Goal: Communication & Community: Answer question/provide support

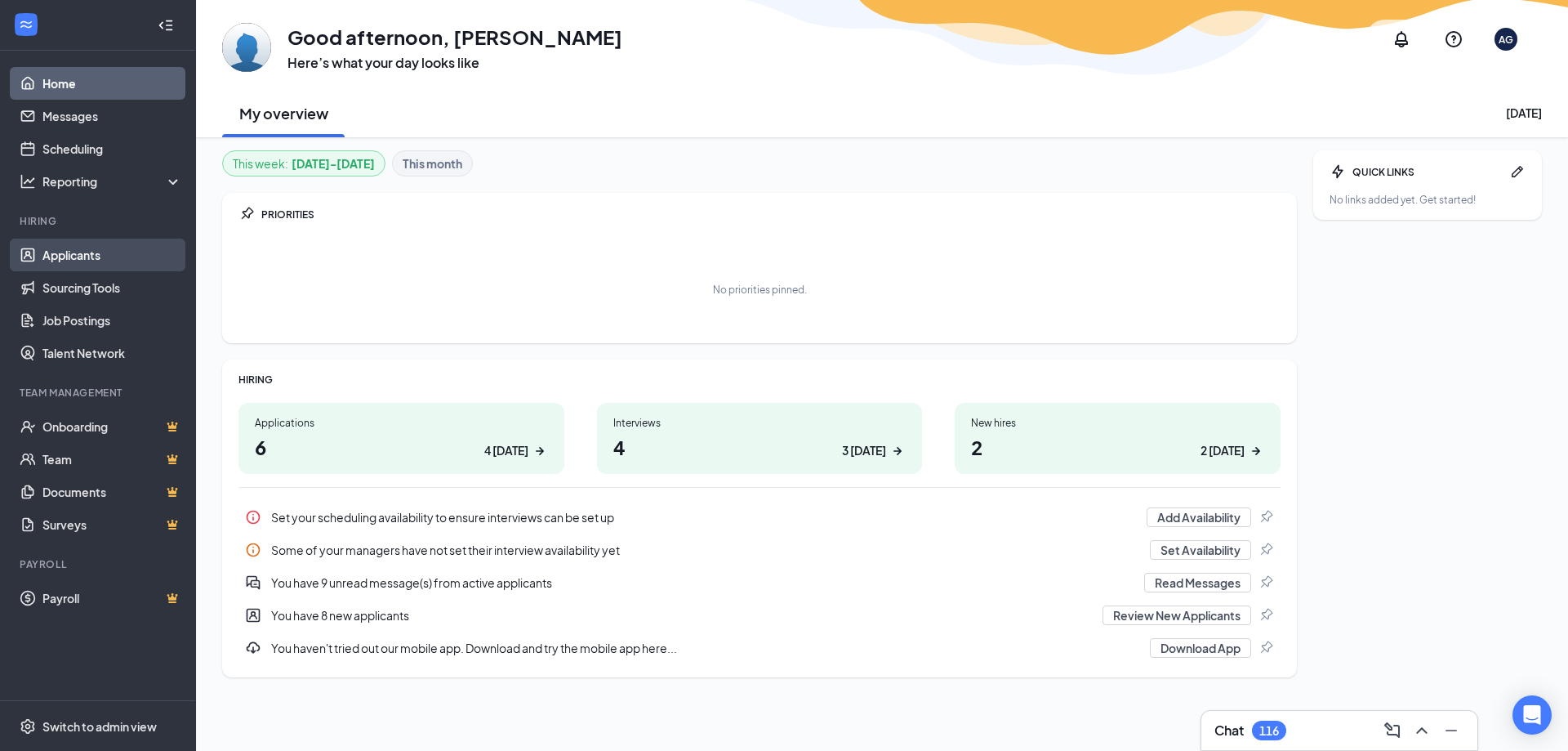
click at [140, 256] on link "Applicants" at bounding box center [112, 255] width 139 height 33
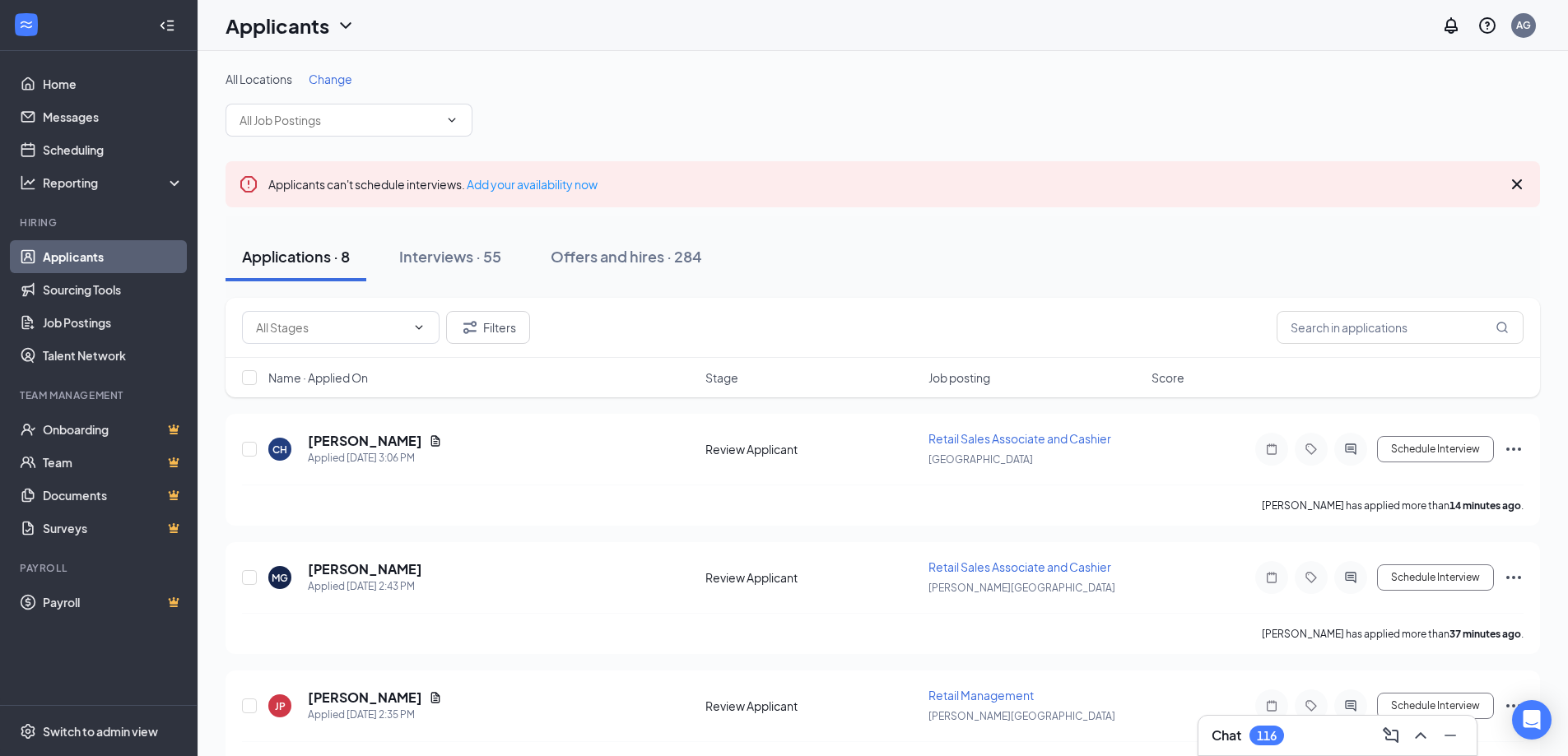
click at [1513, 186] on icon "Cross" at bounding box center [1517, 185] width 20 height 20
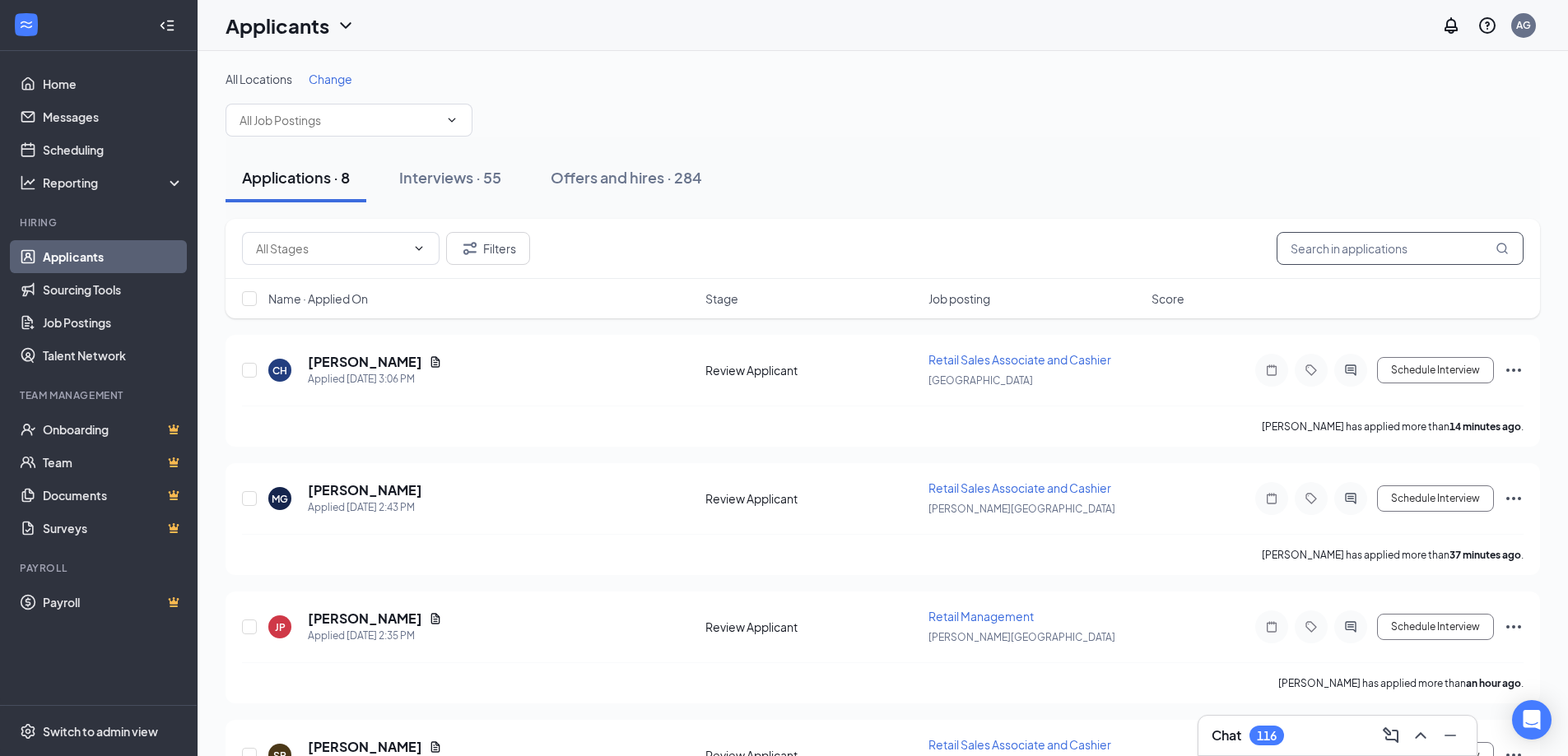
click at [1426, 253] on input "text" at bounding box center [1399, 249] width 247 height 33
type input "[PERSON_NAME]"
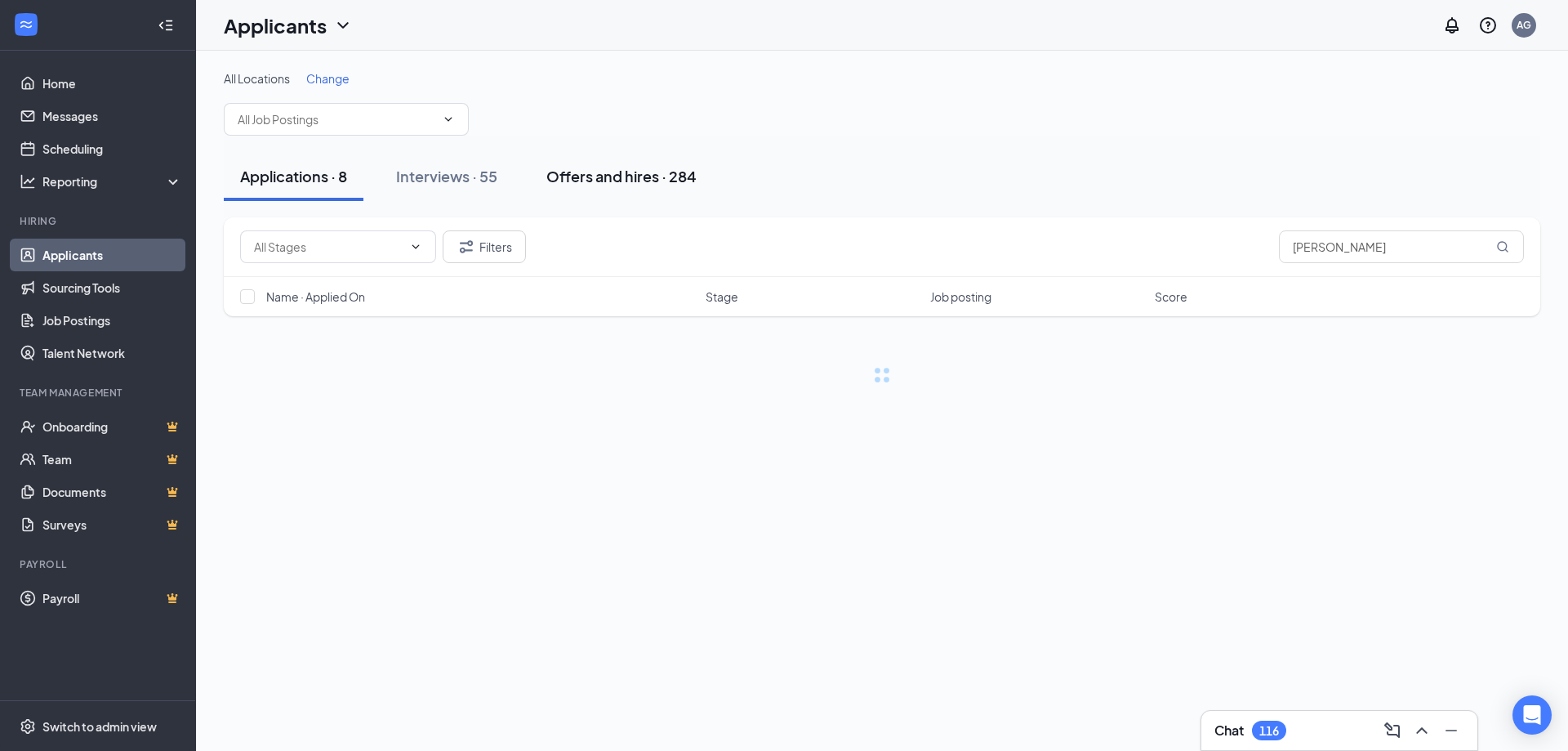
click at [655, 193] on button "Offers and hires · 284" at bounding box center [621, 176] width 183 height 49
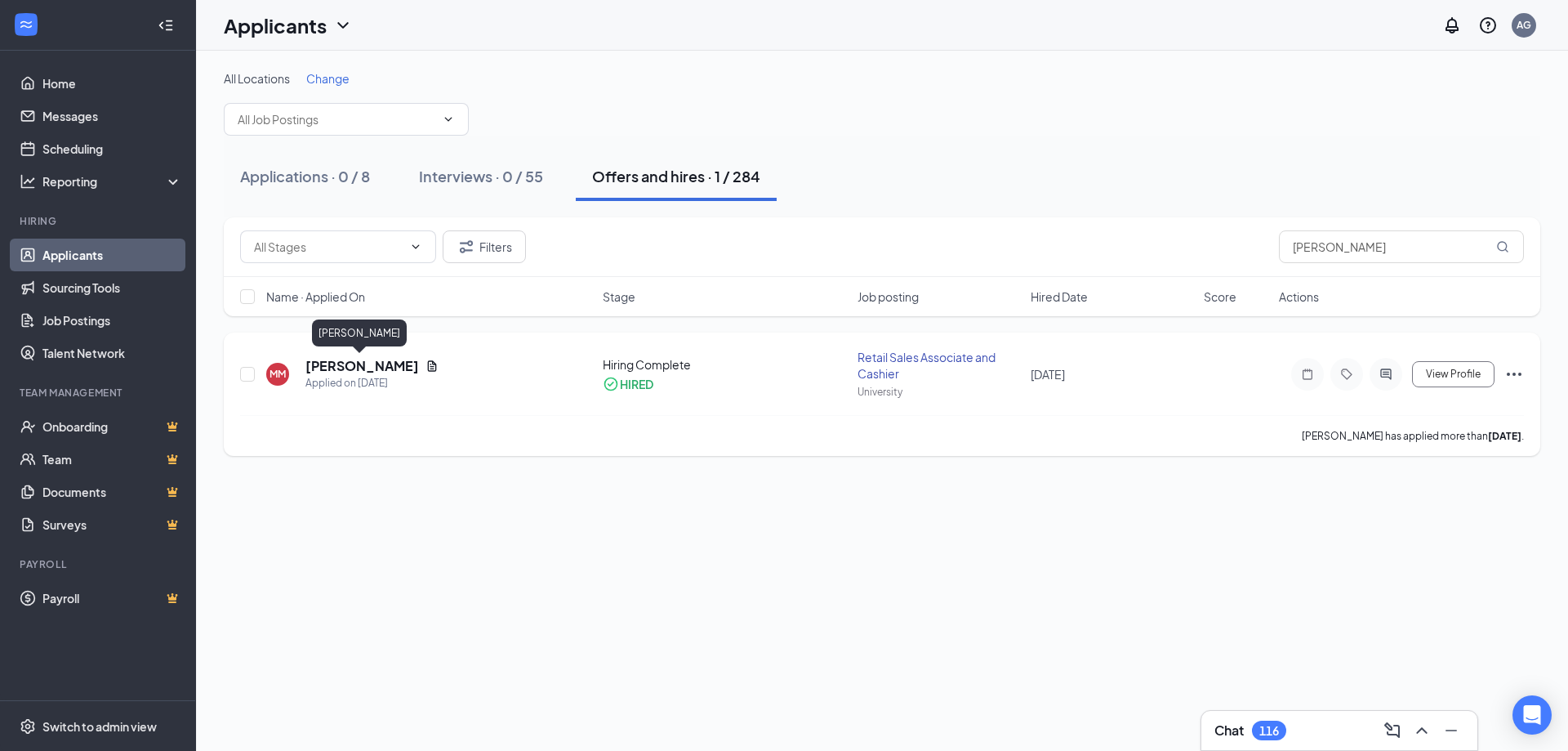
click at [351, 367] on h5 "[PERSON_NAME]" at bounding box center [363, 366] width 114 height 18
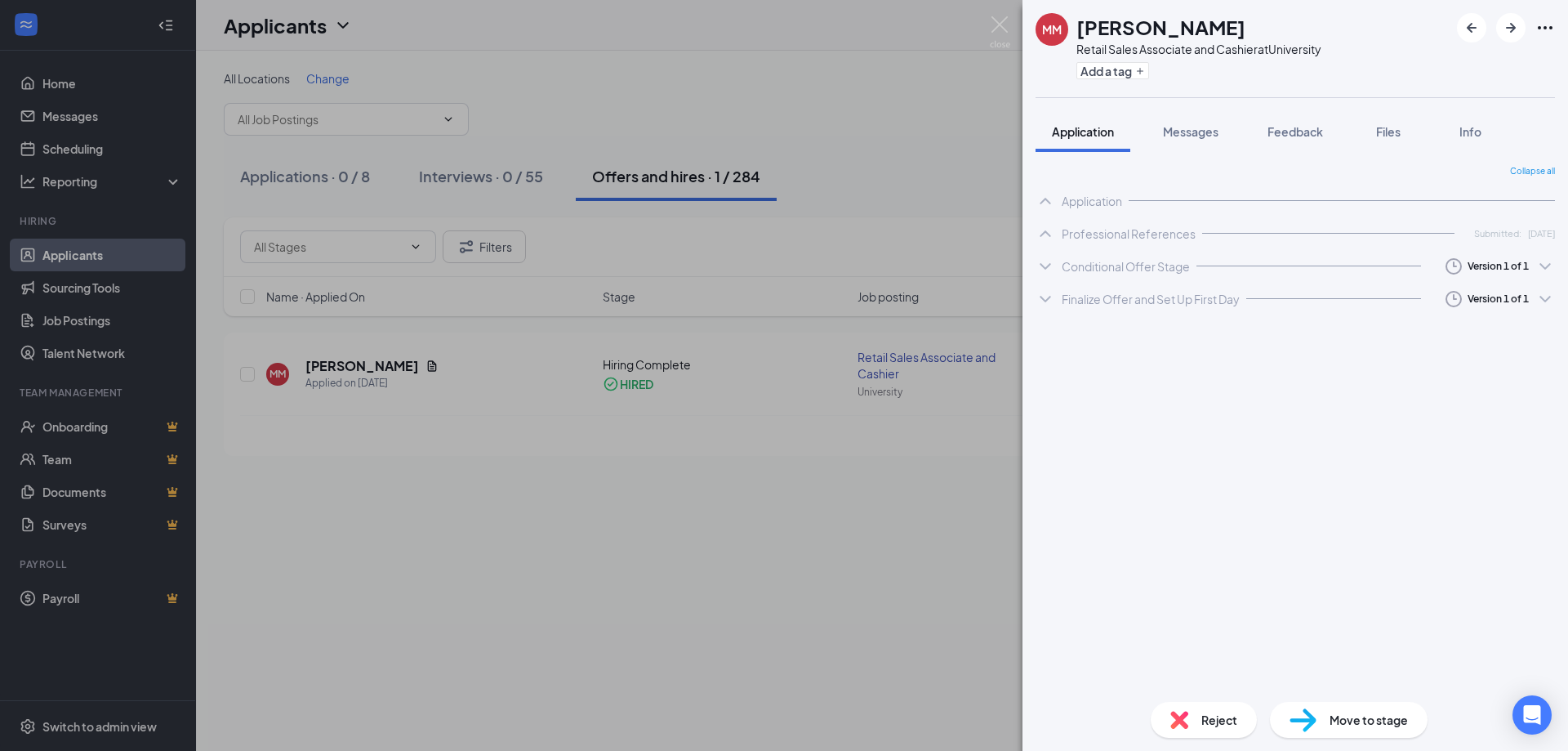
click at [1182, 123] on div "Messages" at bounding box center [1190, 131] width 55 height 16
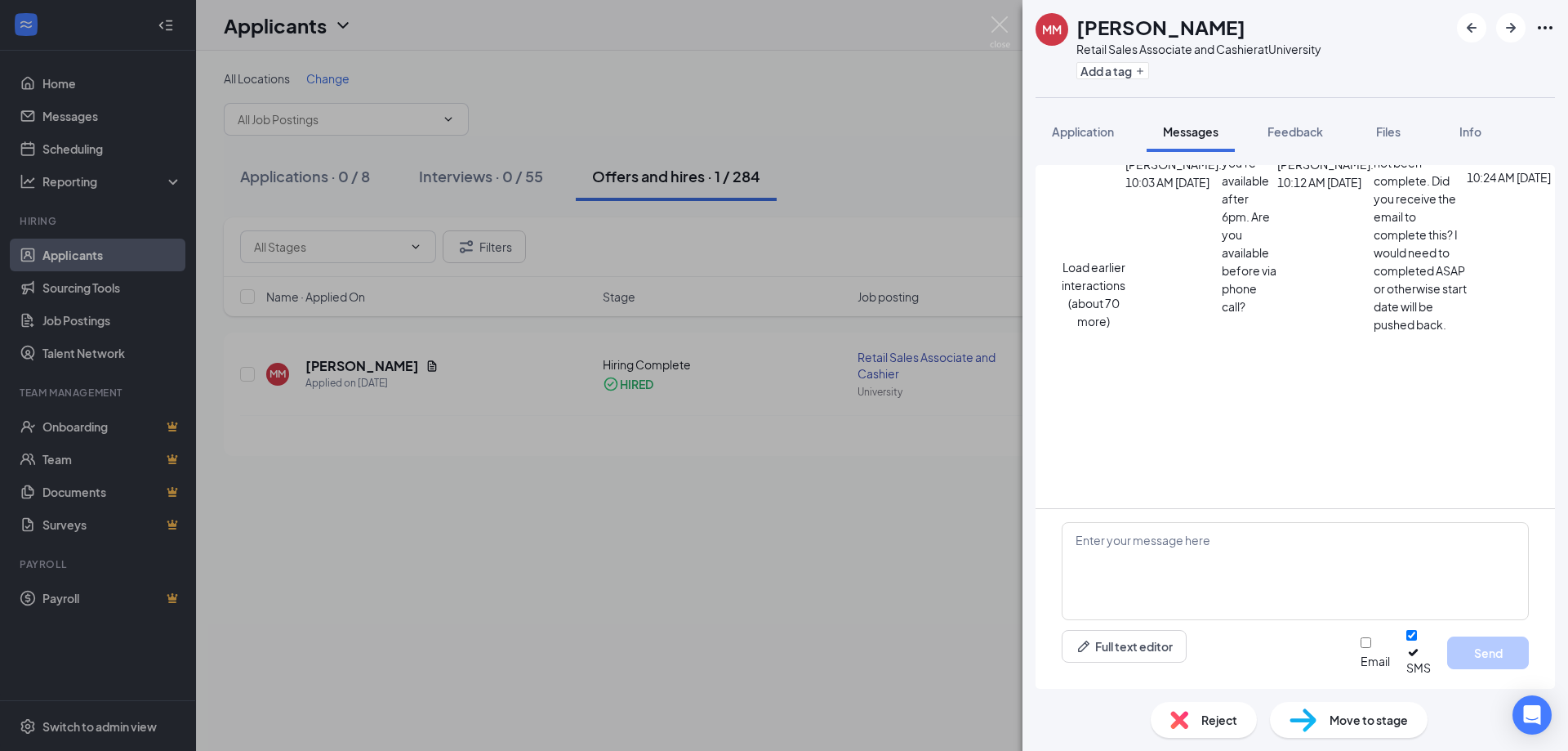
scroll to position [1056, 0]
click at [1227, 586] on textarea at bounding box center [1295, 571] width 468 height 98
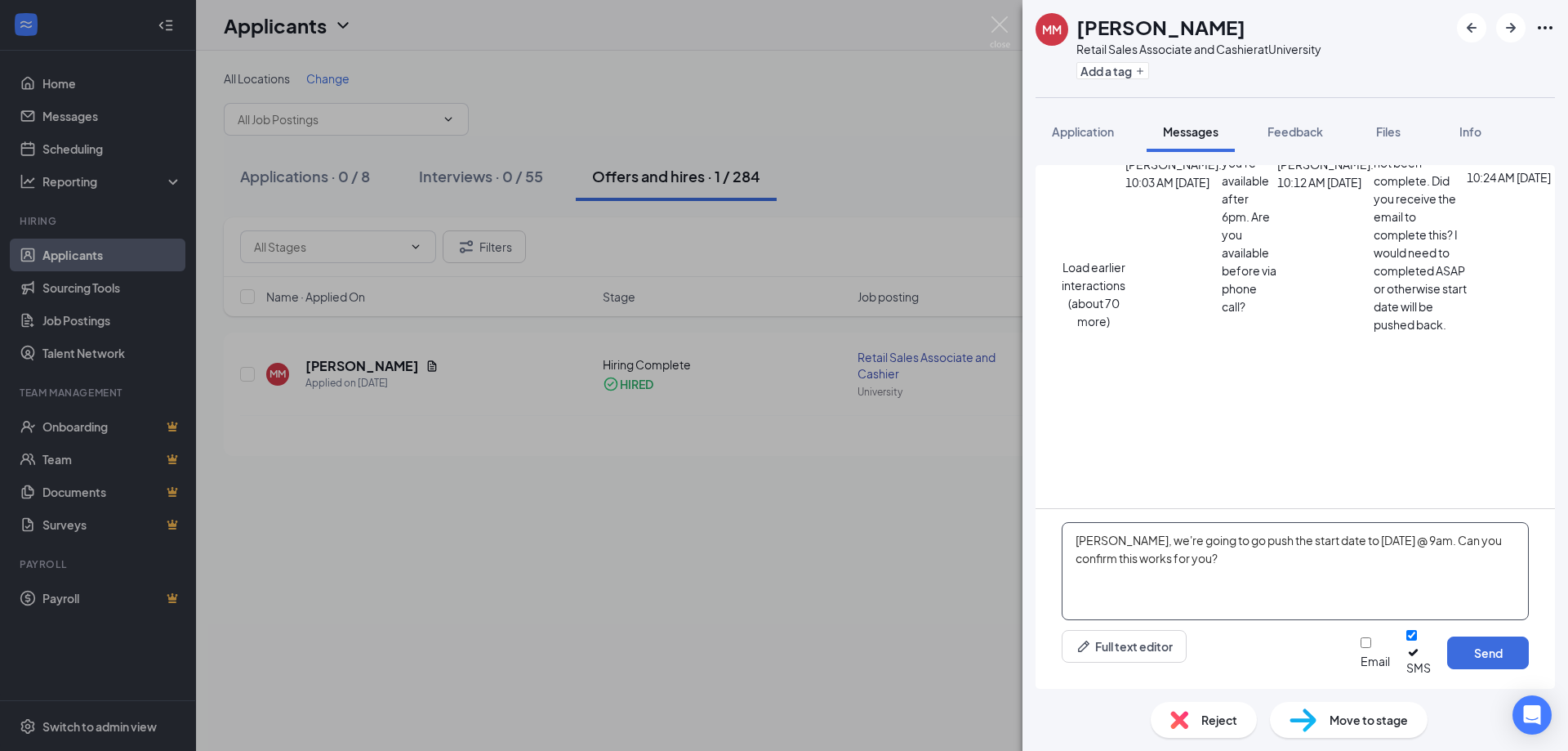
click at [1406, 551] on textarea "[PERSON_NAME], we're going to go push the start date to [DATE] @ 9am. Can you c…" at bounding box center [1295, 571] width 468 height 98
click at [1430, 590] on textarea "[PERSON_NAME], we're going to go push the start date to [DATE] @ 9am per manage…" at bounding box center [1295, 571] width 468 height 98
type textarea "[PERSON_NAME], we're going to go push the start date to [DATE] @ 9am per manage…"
click at [1473, 668] on button "Send" at bounding box center [1488, 653] width 81 height 33
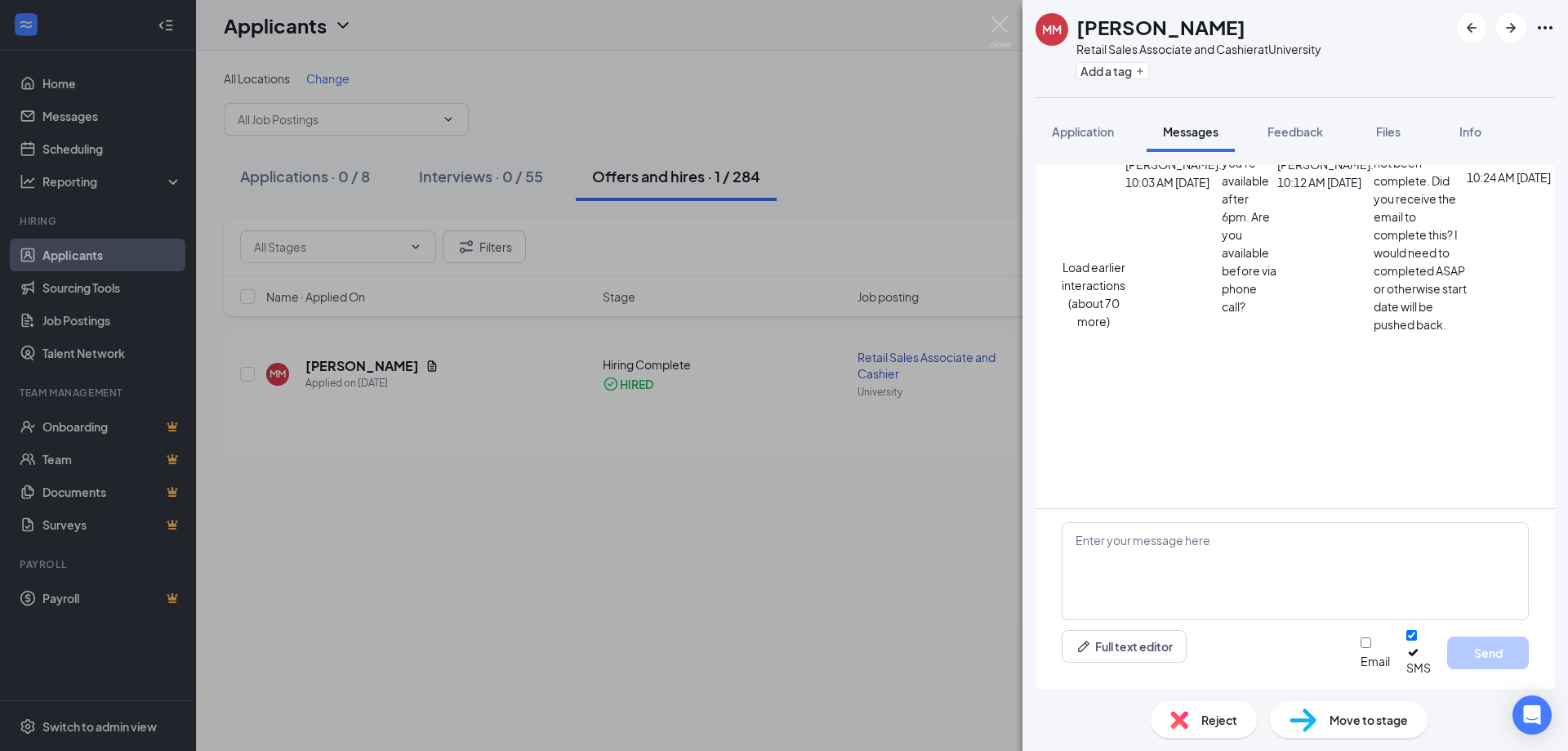
scroll to position [1197, 0]
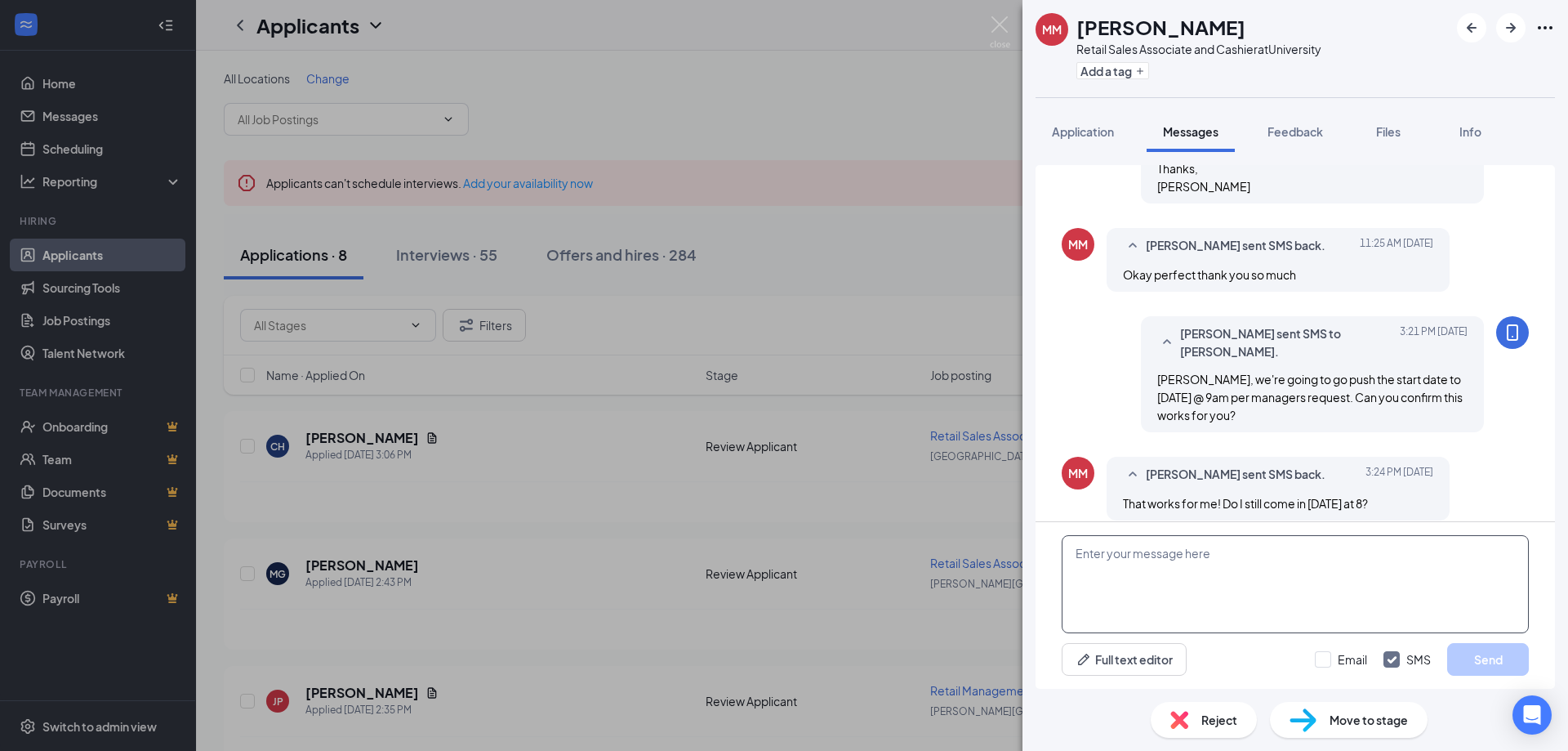
click at [1195, 582] on textarea at bounding box center [1295, 585] width 468 height 98
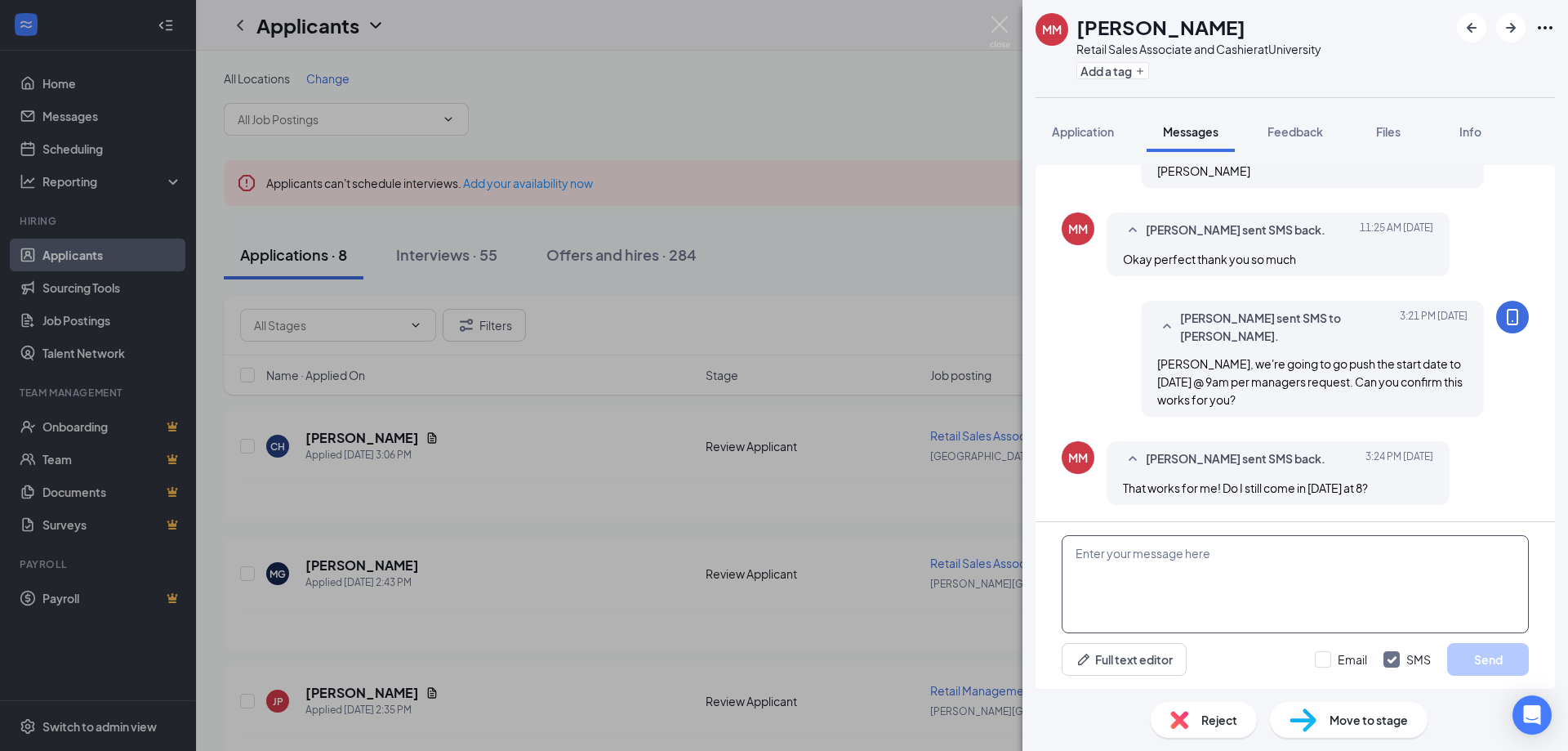
type textarea "n"
click at [1473, 582] on textarea "No, just Saturday! We'll still chat on the phone tom" at bounding box center [1295, 585] width 468 height 98
type textarea "No, just Saturday! We'll still chat on the phone tomorrow morning. Thanks, Alex"
click at [1470, 661] on button "Send" at bounding box center [1488, 660] width 81 height 33
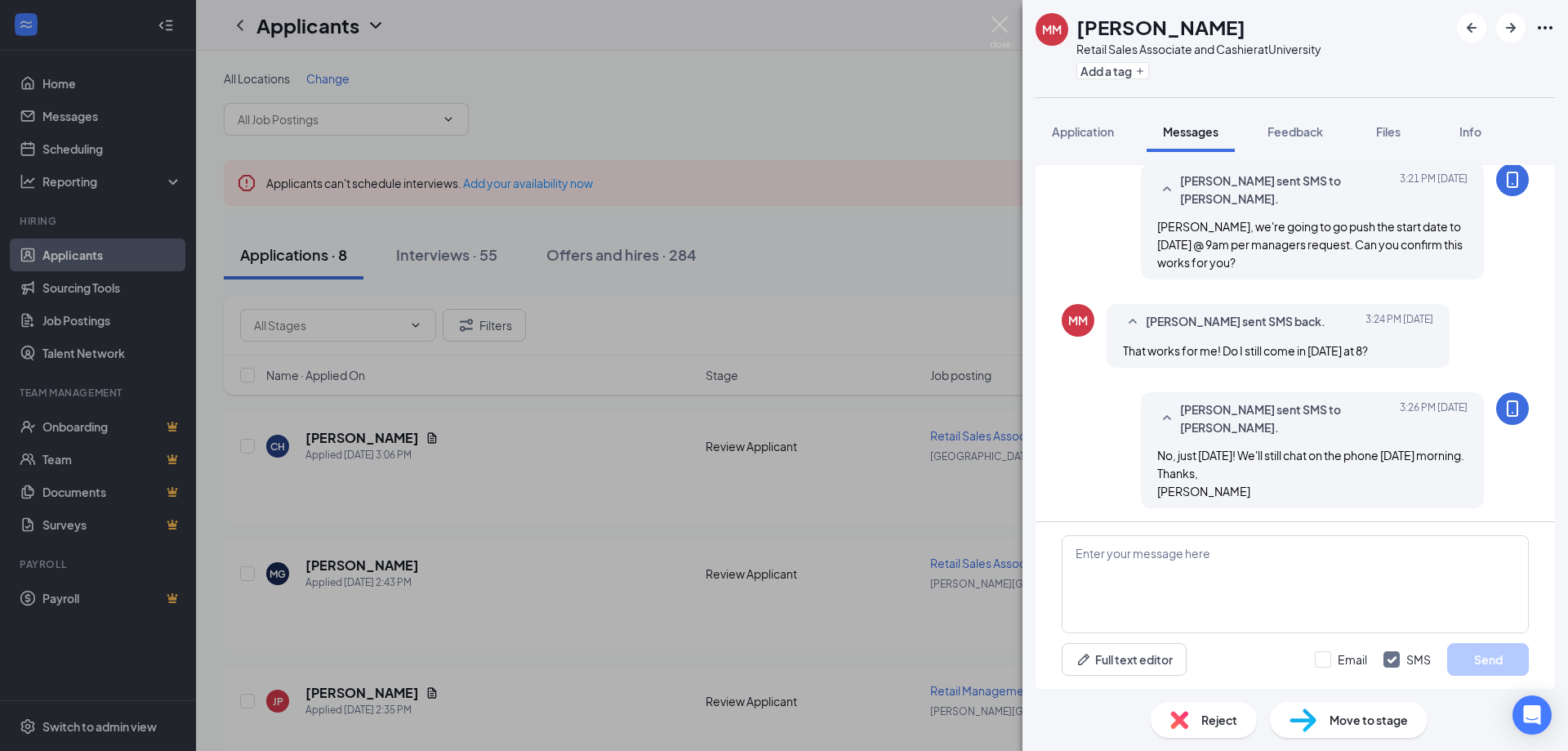
scroll to position [1163, 0]
